Goal: Transaction & Acquisition: Download file/media

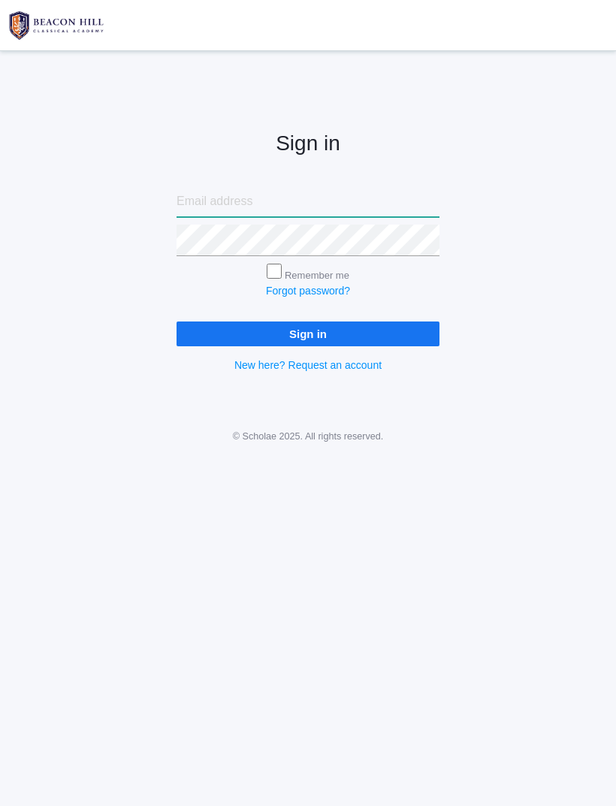
type input "[EMAIL_ADDRESS][DOMAIN_NAME]"
click at [308, 331] on input "Sign in" at bounding box center [307, 333] width 263 height 25
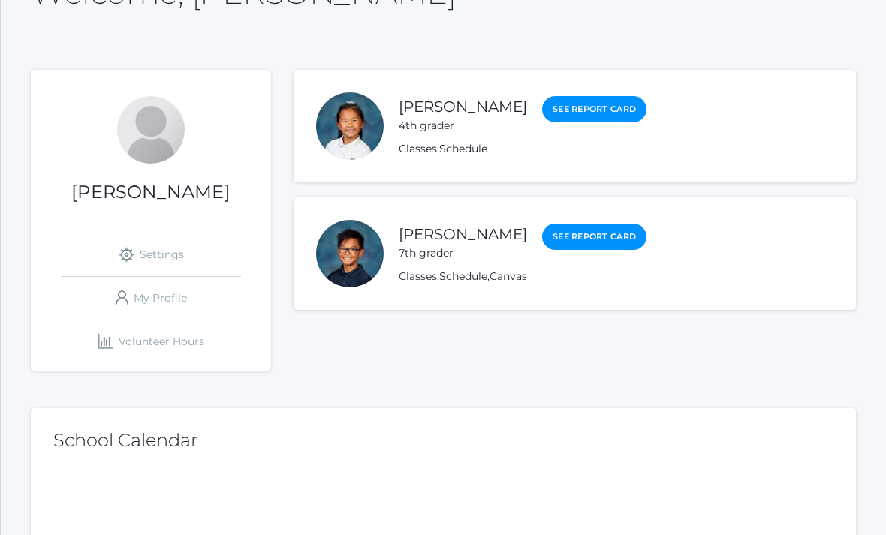
scroll to position [119, 0]
click at [423, 143] on link "Classes" at bounding box center [418, 149] width 38 height 14
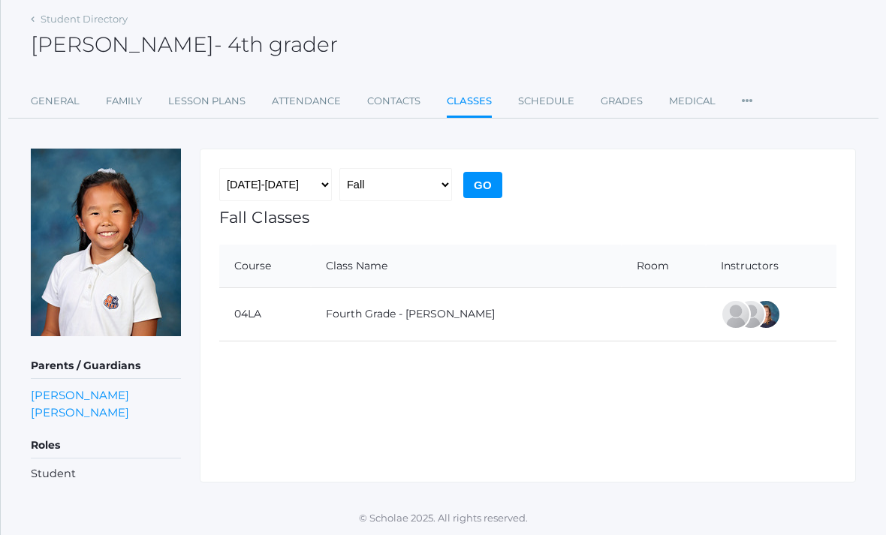
scroll to position [10, 0]
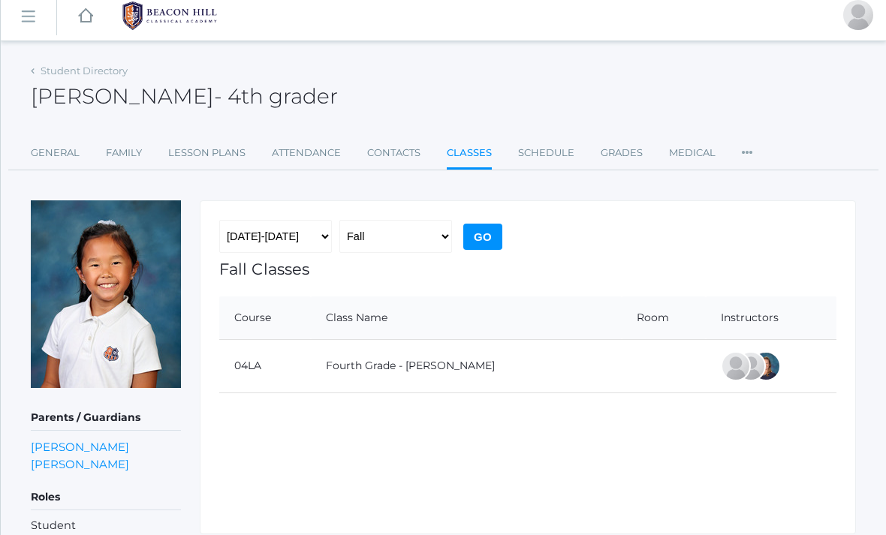
click at [195, 152] on link "Lesson Plans" at bounding box center [206, 153] width 77 height 30
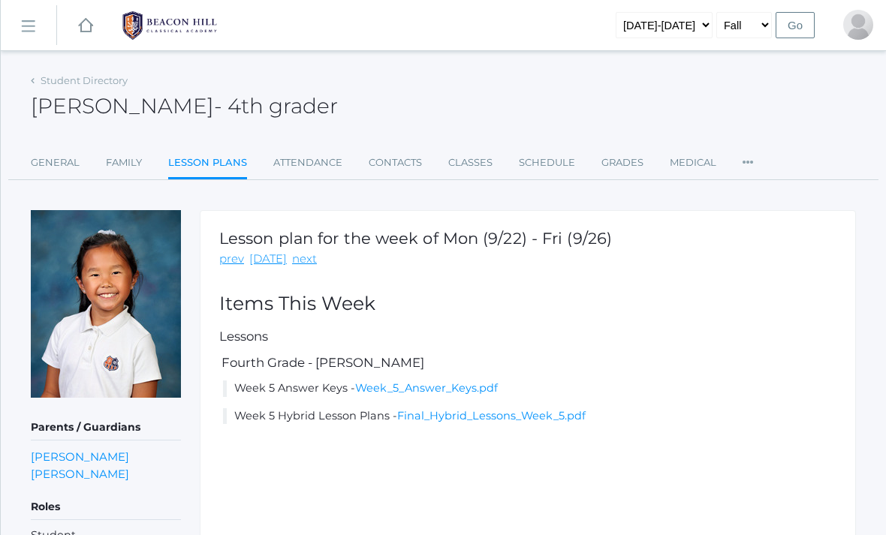
scroll to position [10, 0]
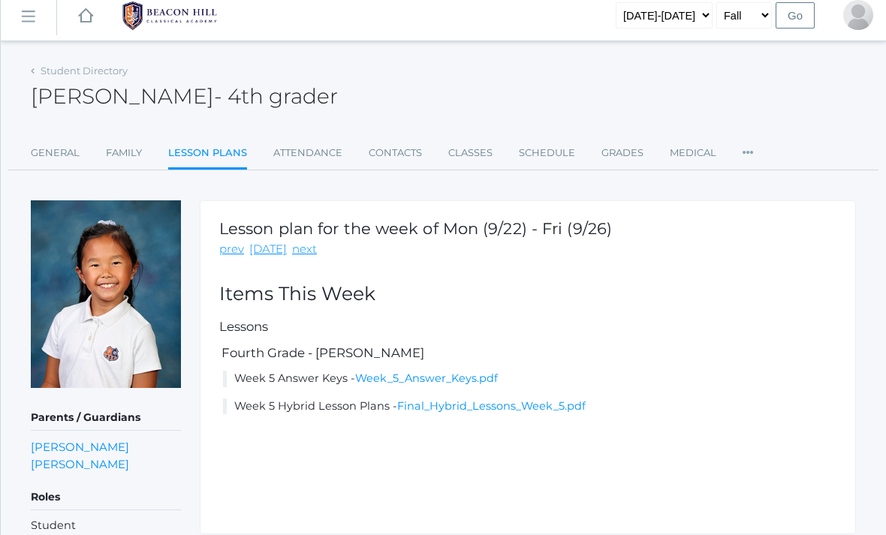
click at [234, 241] on link "prev" at bounding box center [231, 249] width 25 height 17
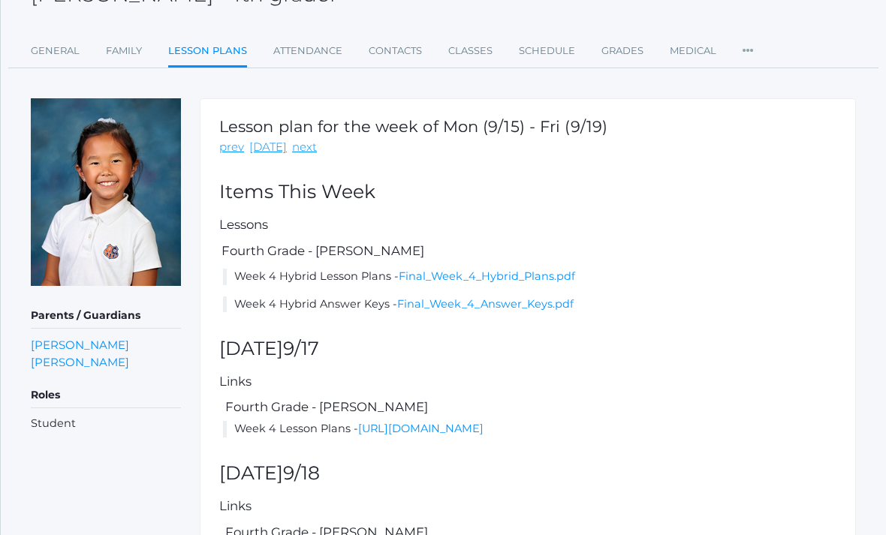
scroll to position [112, 0]
click at [533, 302] on link "Final_Week_4_Answer_Keys.pdf" at bounding box center [485, 304] width 176 height 14
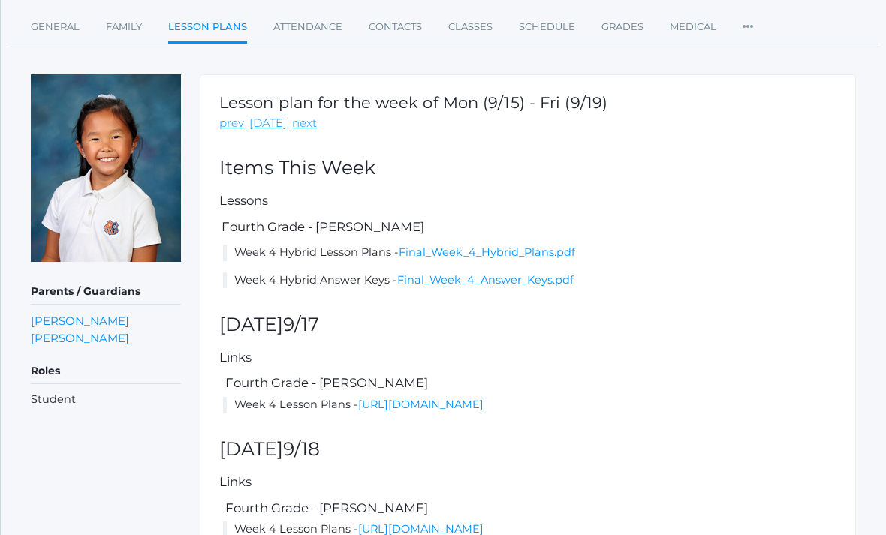
click at [292, 125] on link "next" at bounding box center [304, 123] width 25 height 17
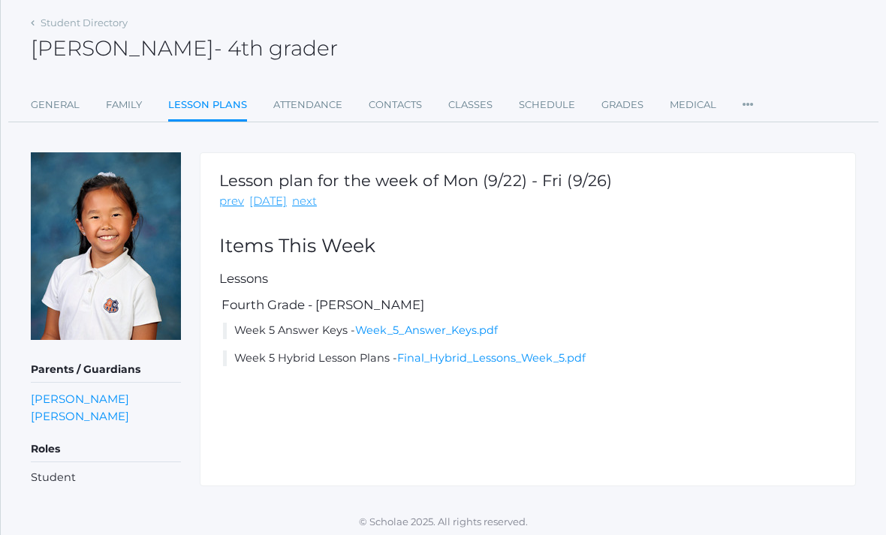
click at [480, 326] on link "Week_5_Answer_Keys.pdf" at bounding box center [426, 331] width 143 height 14
